Goal: Transaction & Acquisition: Book appointment/travel/reservation

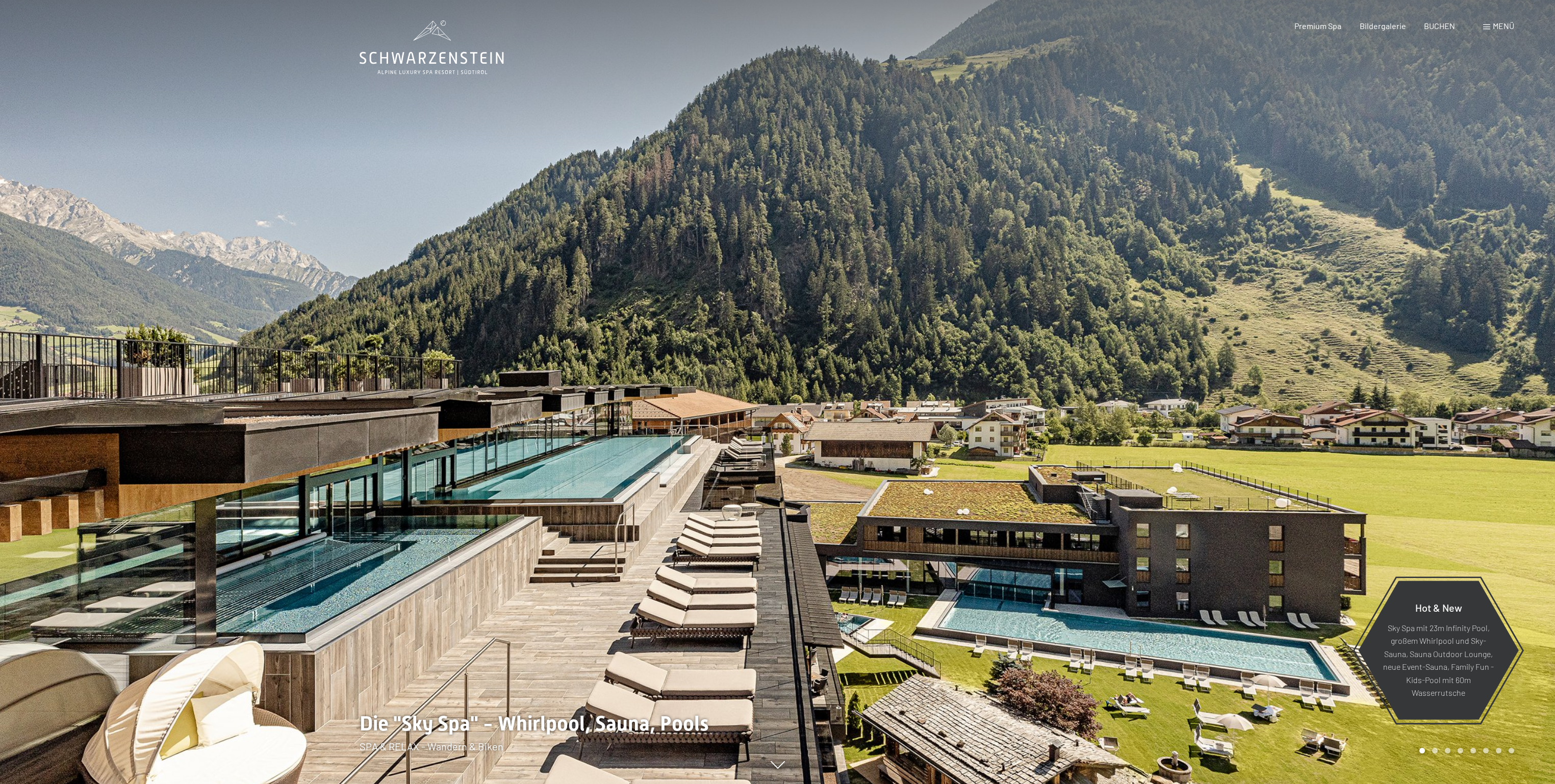
click at [1445, 25] on span "BUCHEN" at bounding box center [1440, 26] width 31 height 10
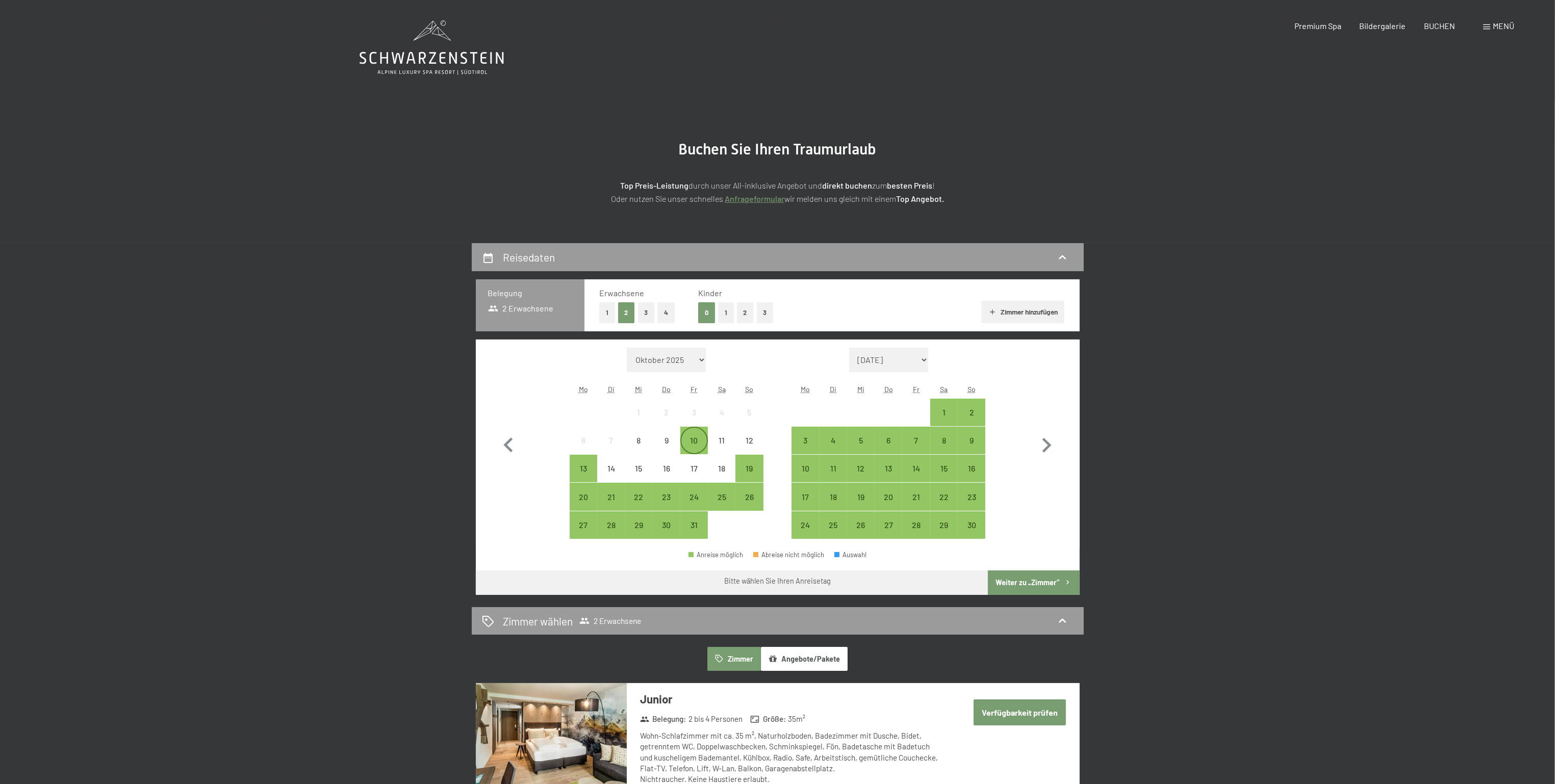
click at [696, 432] on div "10" at bounding box center [694, 441] width 25 height 25
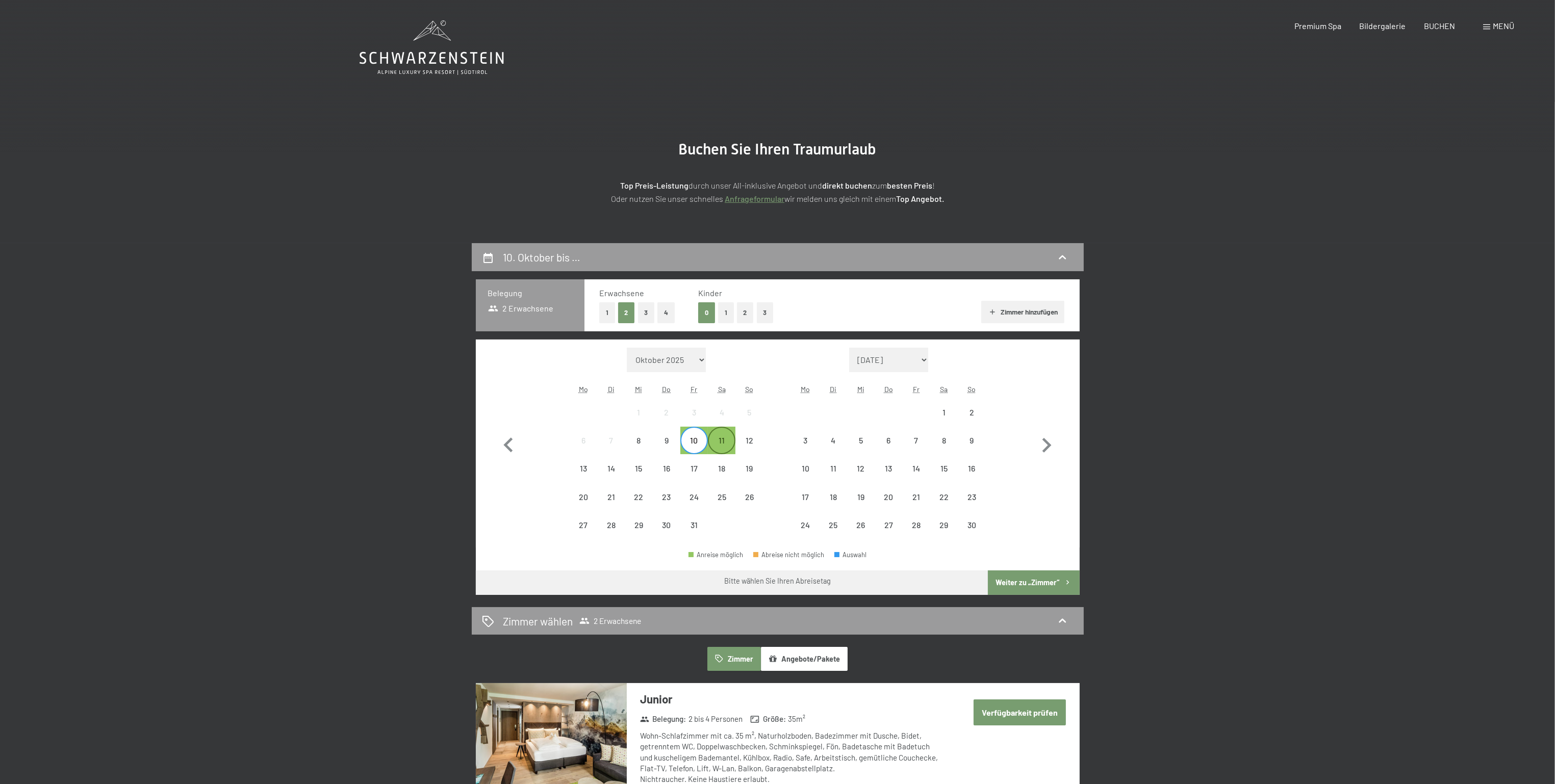
click at [724, 437] on div "11" at bounding box center [721, 449] width 25 height 25
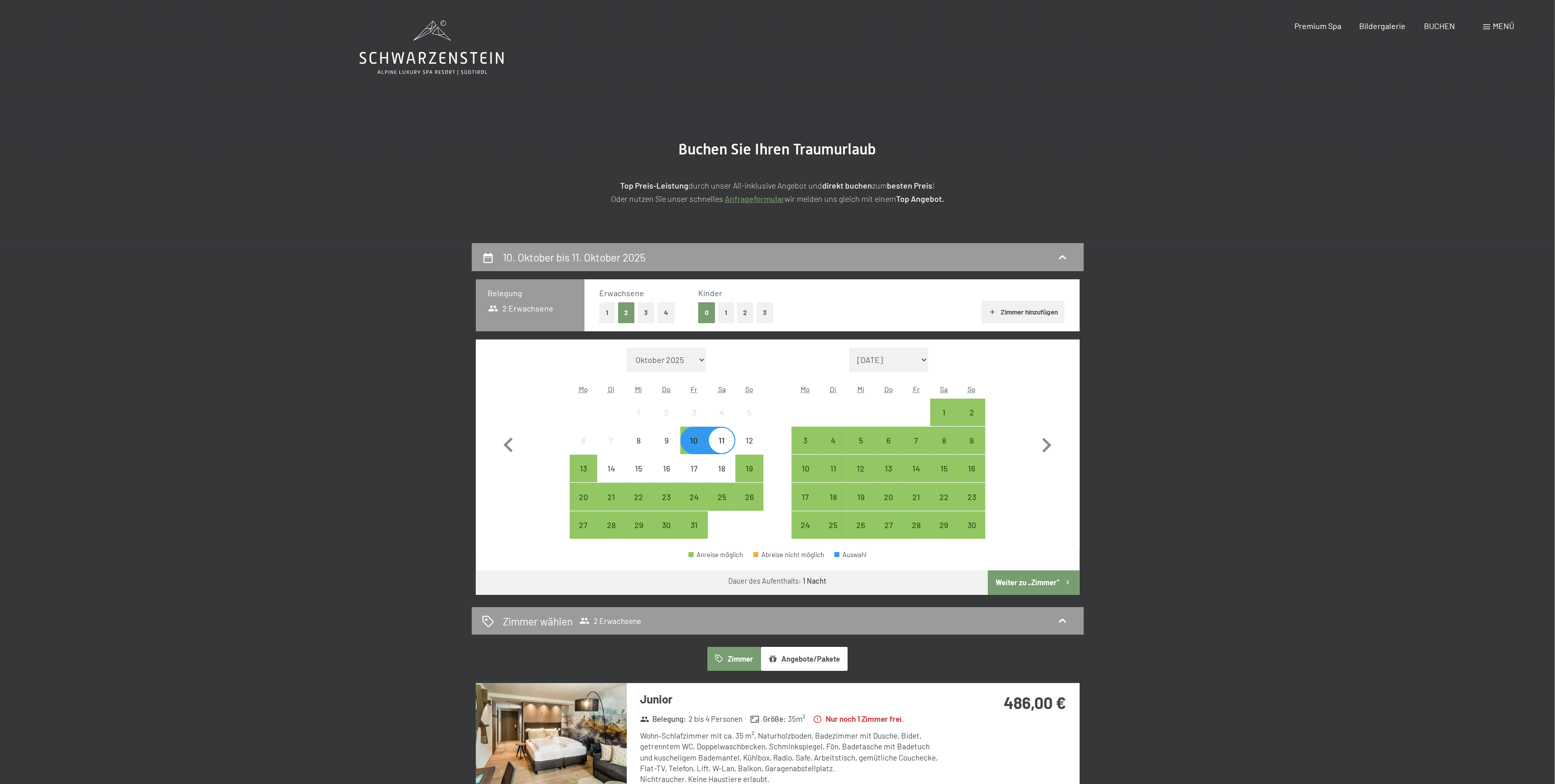
click at [726, 439] on div "11" at bounding box center [721, 449] width 25 height 25
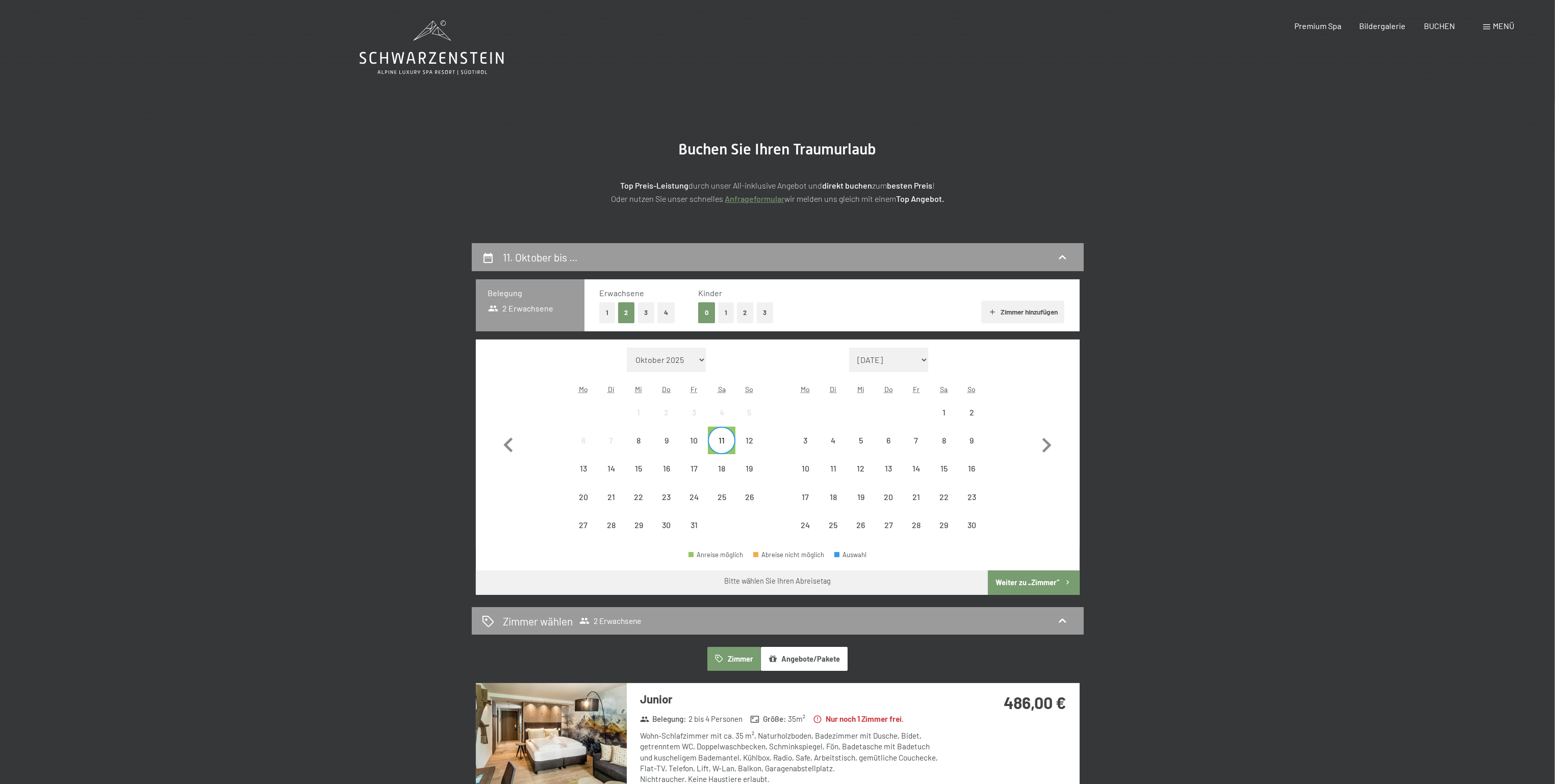
click at [322, 453] on div "11. Oktober bis … Belegung 2 Erwachsene Erwachsene 1 2 3 4 Kinder 0 1 2 3 [PERS…" at bounding box center [778, 628] width 1555 height 770
click at [576, 468] on div "13" at bounding box center [583, 477] width 25 height 25
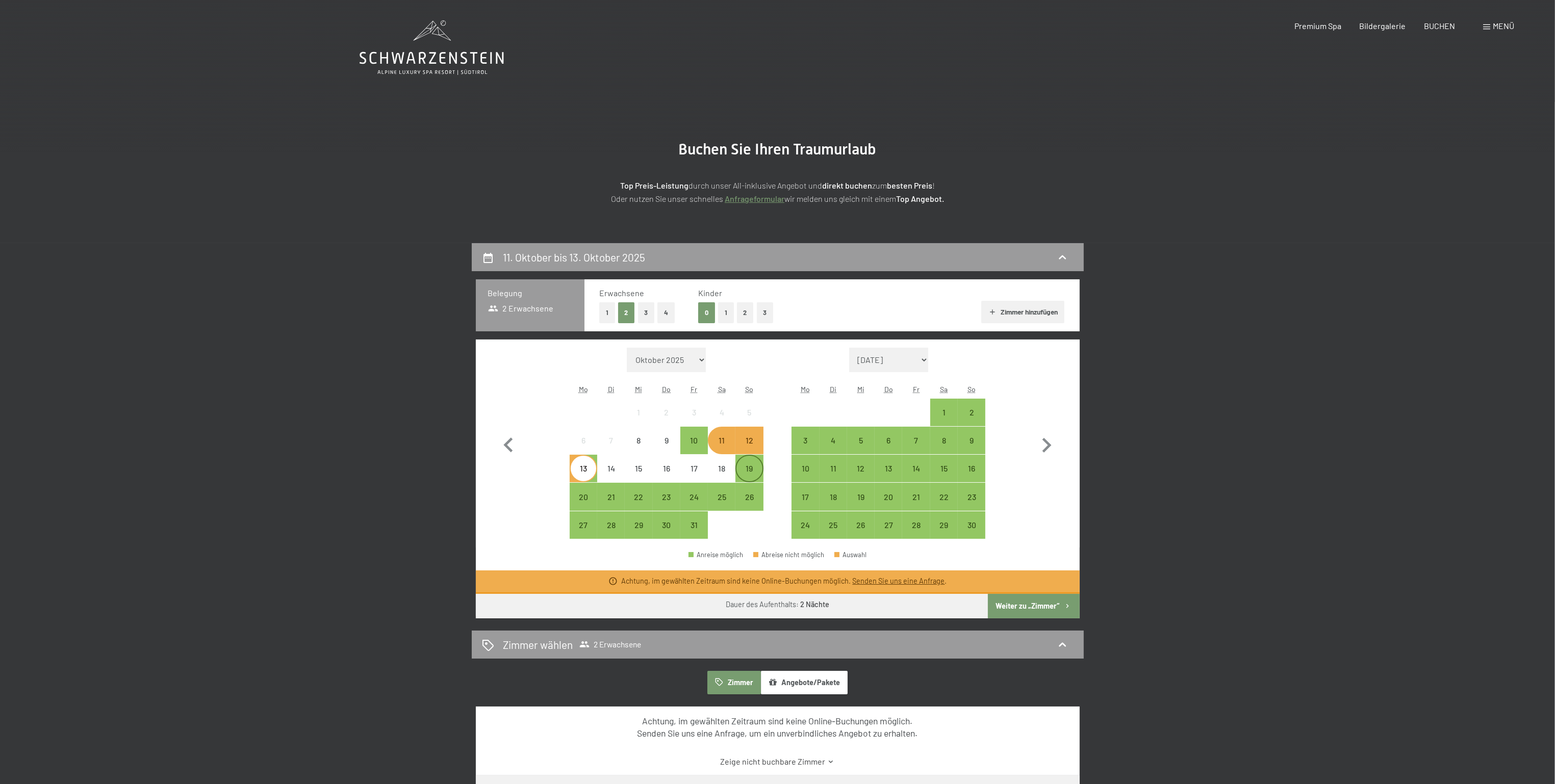
click at [754, 470] on div "19" at bounding box center [749, 477] width 25 height 25
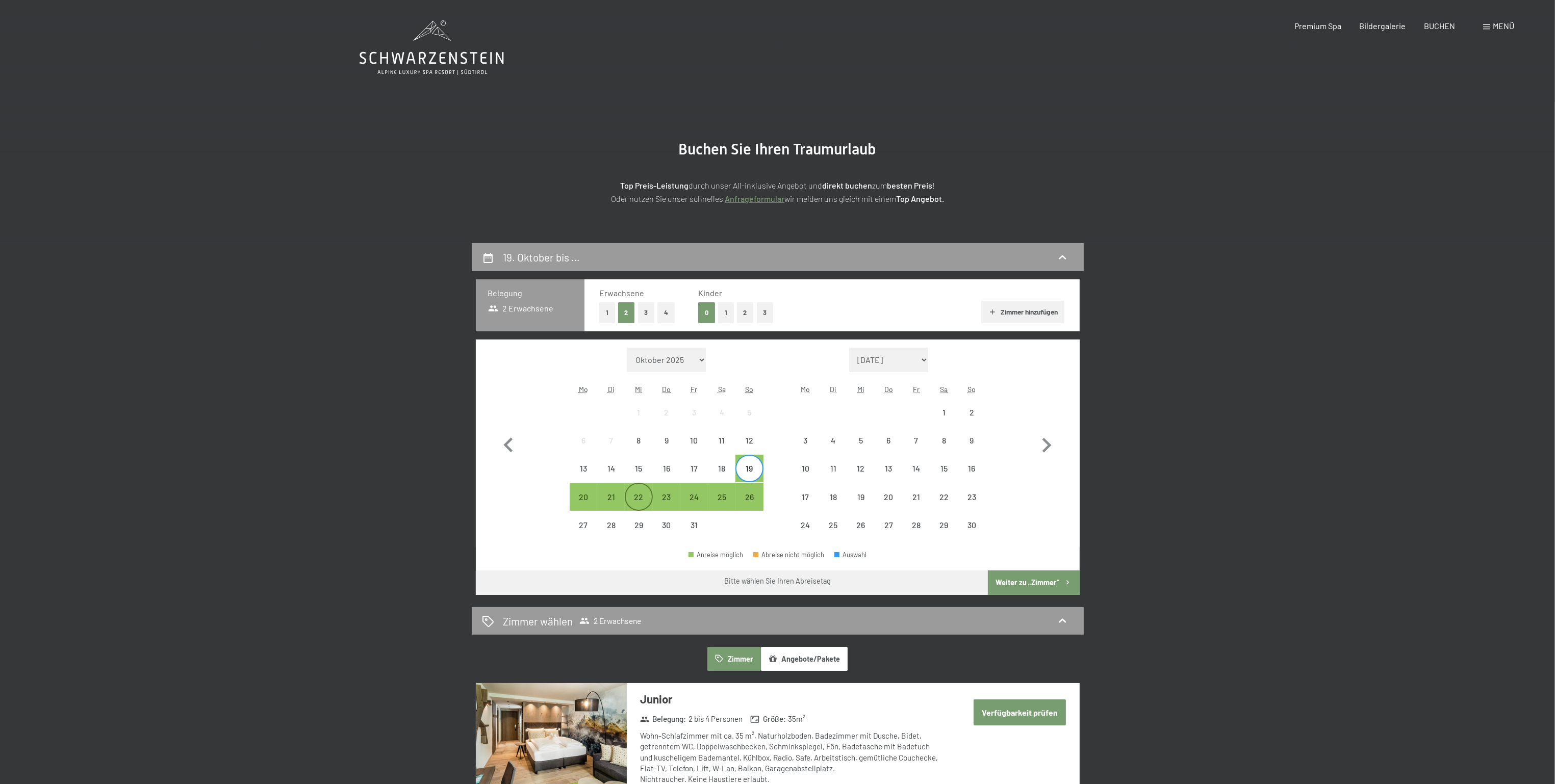
click at [641, 503] on div "22" at bounding box center [639, 506] width 25 height 25
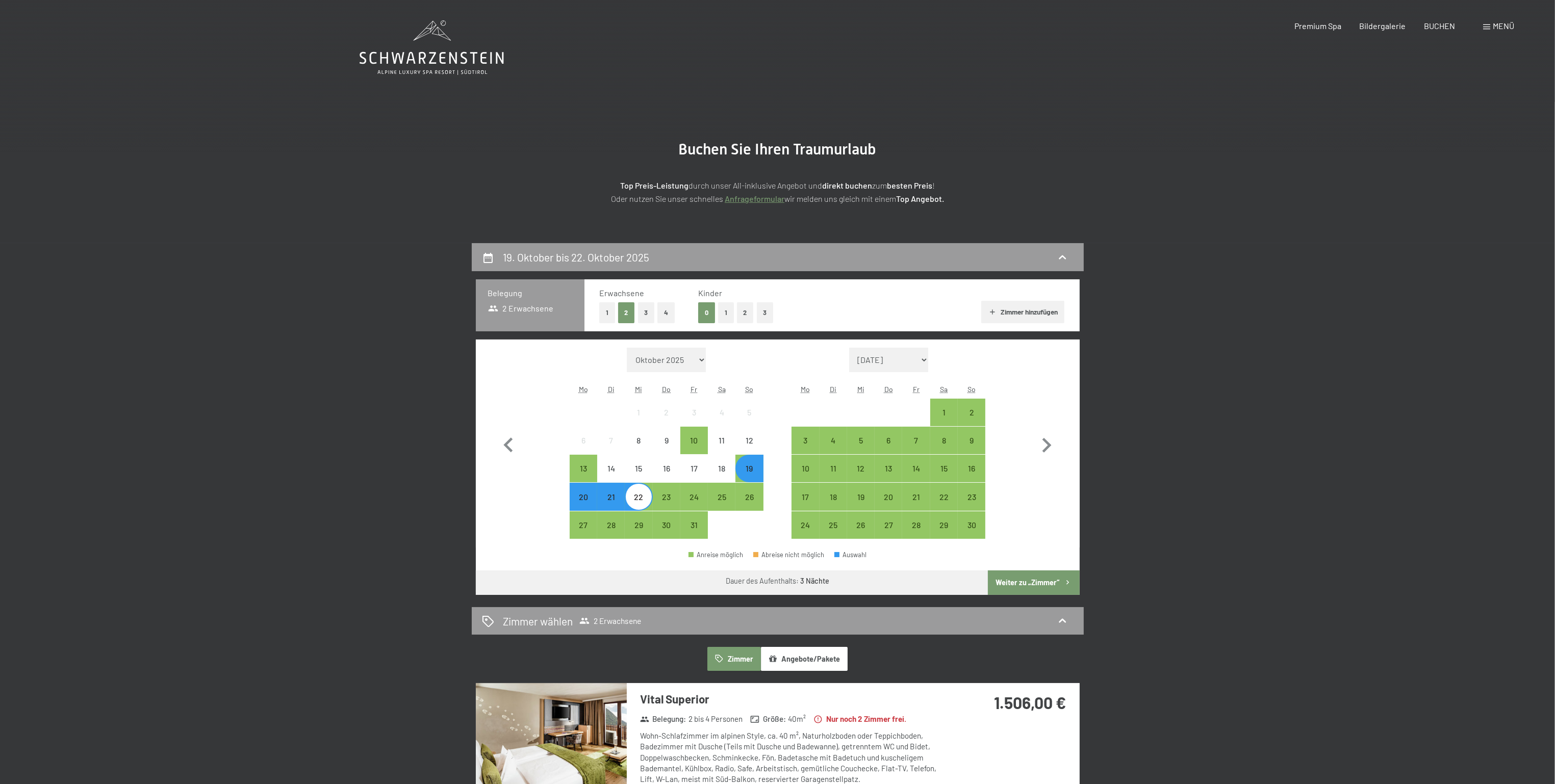
click at [728, 311] on button "1" at bounding box center [726, 313] width 16 height 21
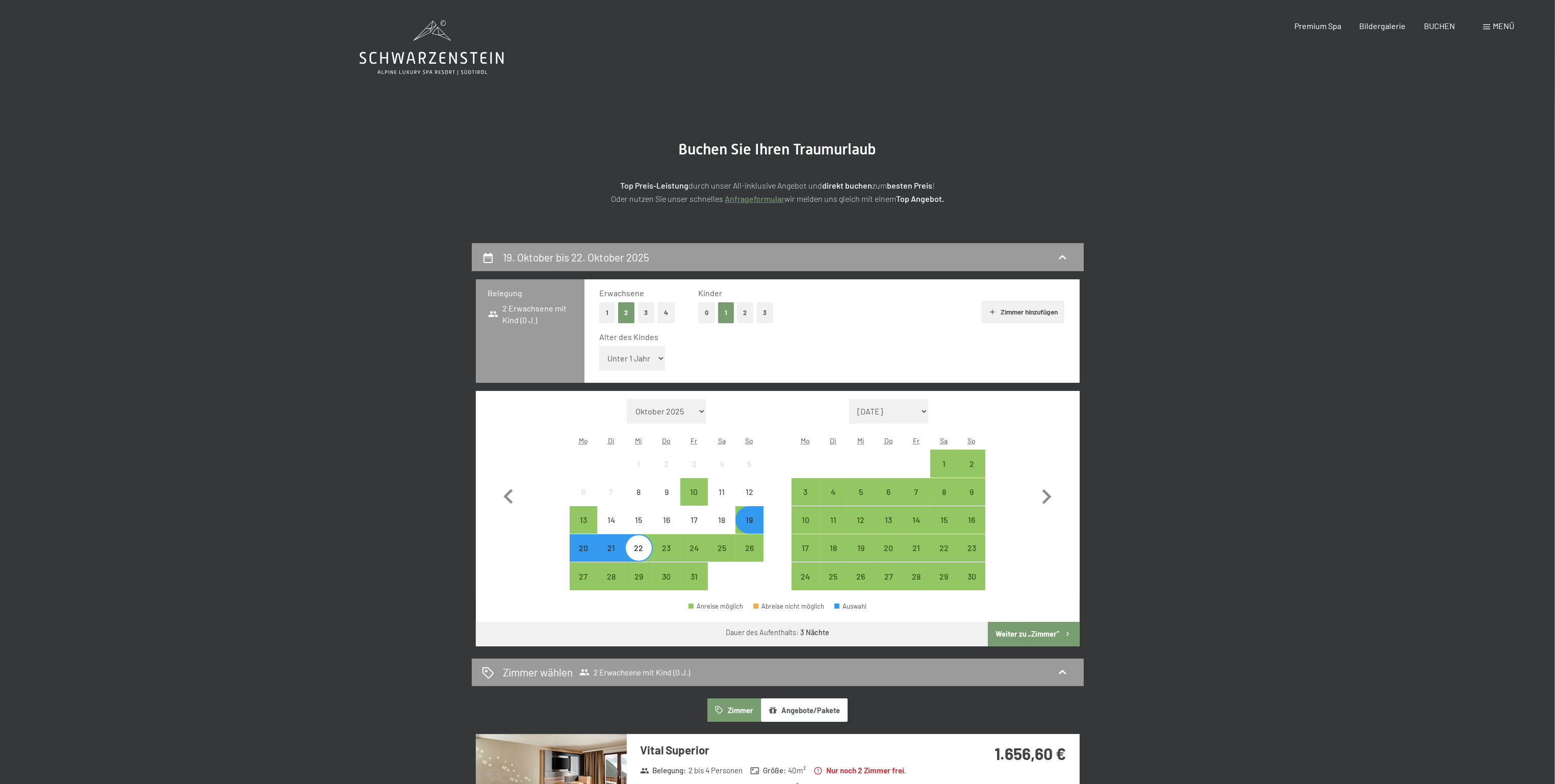
click at [623, 349] on select "Unter 1 Jahr 1 Jahr 2 Jahre 3 Jahre 4 Jahre 5 Jahre 6 Jahre 7 Jahre 8 Jahre 9 J…" at bounding box center [633, 359] width 66 height 25
select select "15"
click at [599, 346] on select "Unter 1 Jahr 1 Jahr 2 Jahre 3 Jahre 4 Jahre 5 Jahre 6 Jahre 7 Jahre 8 Jahre 9 J…" at bounding box center [633, 359] width 66 height 25
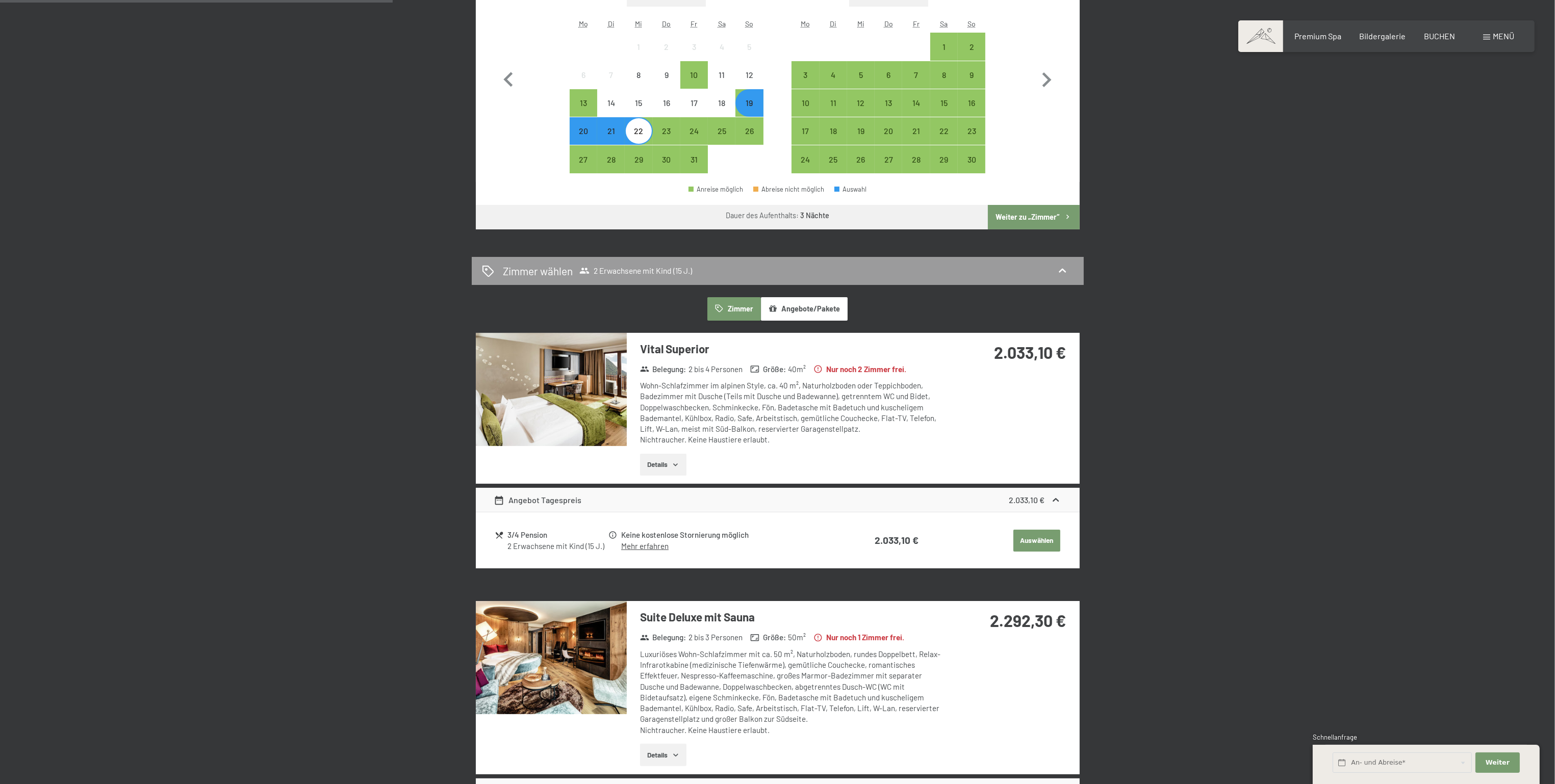
scroll to position [306, 0]
